Goal: Communication & Community: Answer question/provide support

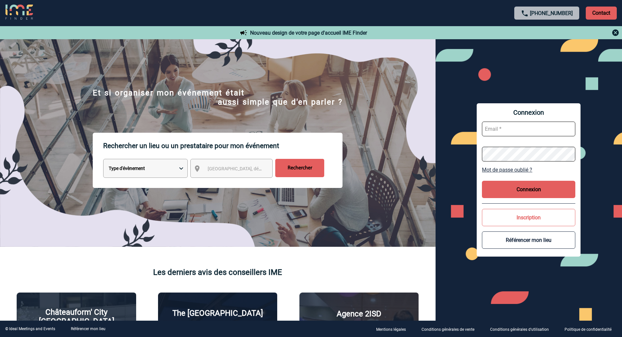
type input "veronique.leveque@capgemini.com"
click at [508, 188] on button "Connexion" at bounding box center [528, 189] width 93 height 17
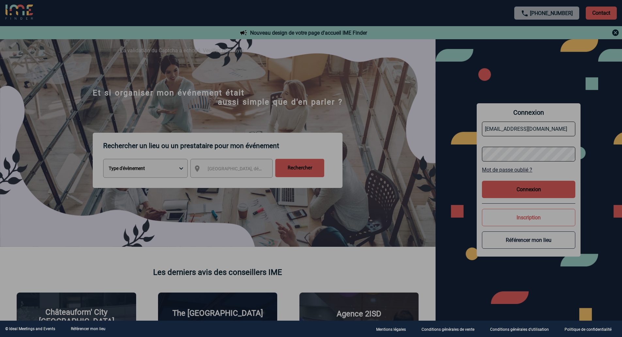
click at [526, 192] on div at bounding box center [311, 168] width 622 height 337
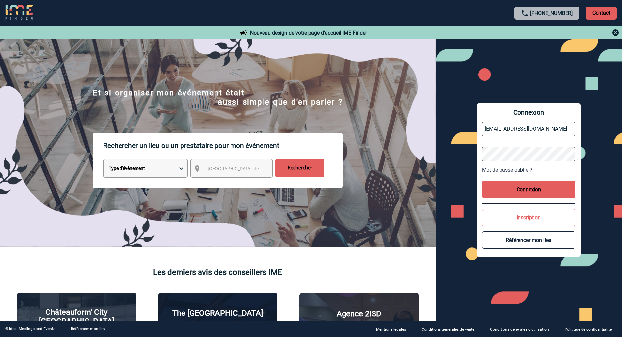
click at [539, 180] on div "Connexion veronique.leveque@capgemini.com Mot de passe oublié ? Connexion Inscr…" at bounding box center [529, 179] width 104 height 153
click at [521, 193] on button "Connexion" at bounding box center [528, 189] width 93 height 17
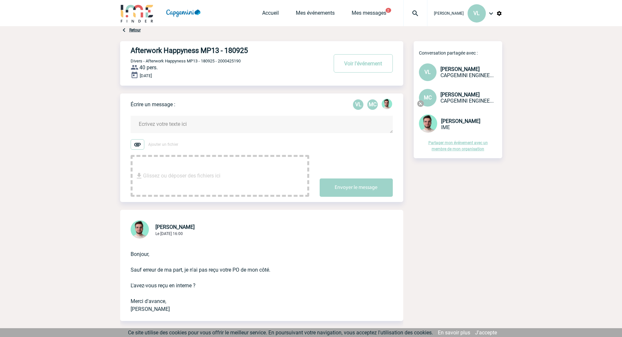
click at [173, 126] on textarea at bounding box center [262, 124] width 262 height 17
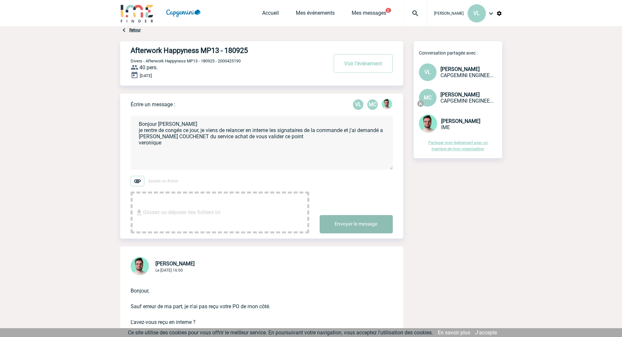
type textarea "Bonjour [PERSON_NAME] je rentre de congés ce jour, je viens de relancer en inte…"
click at [354, 223] on button "Envoyer le message" at bounding box center [356, 224] width 73 height 18
